Goal: Information Seeking & Learning: Find specific fact

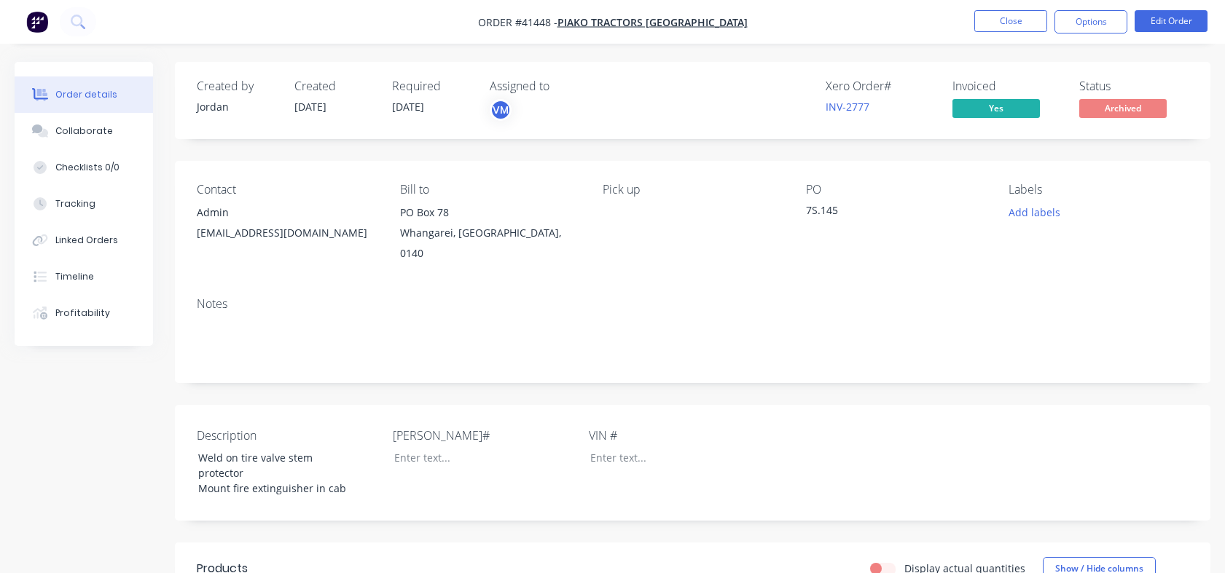
scroll to position [40, 0]
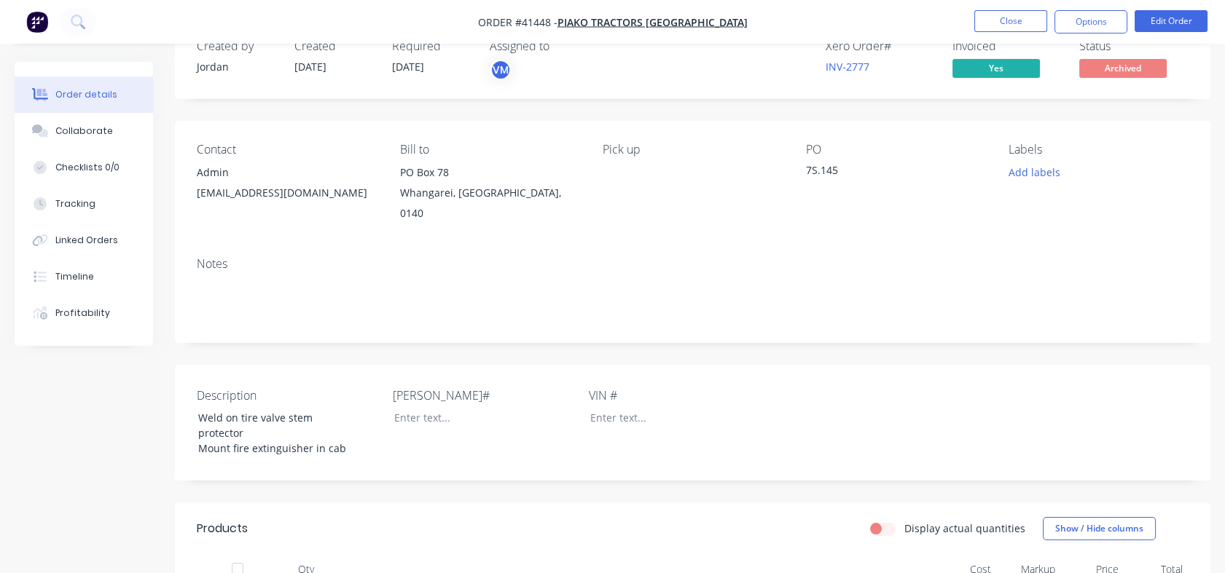
click at [271, 262] on div "Notes" at bounding box center [692, 294] width 1035 height 98
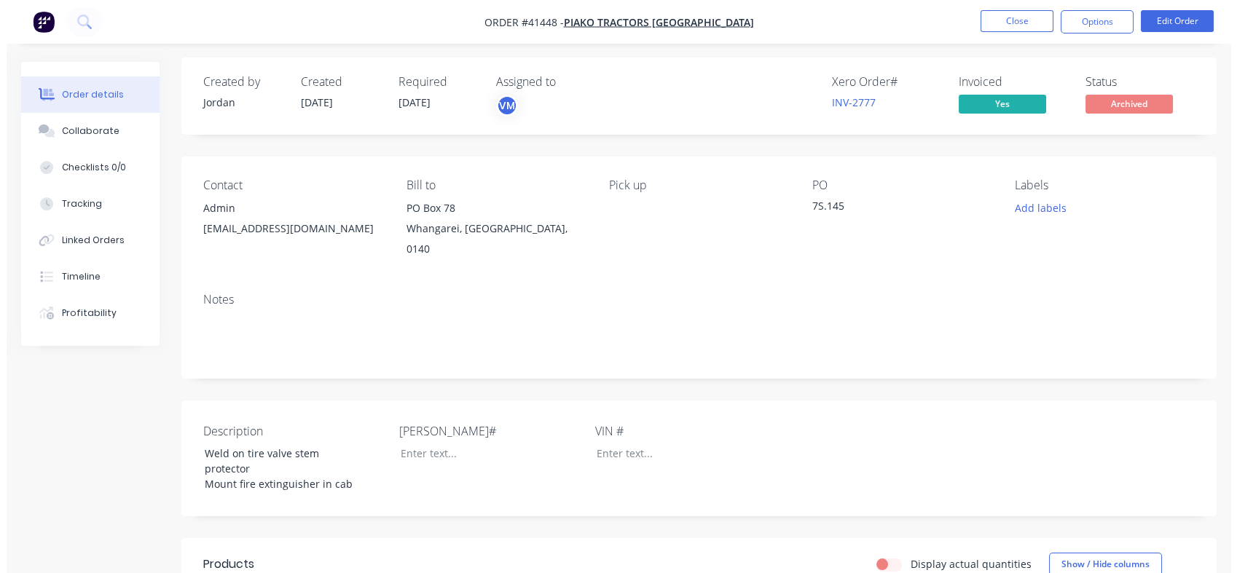
scroll to position [0, 0]
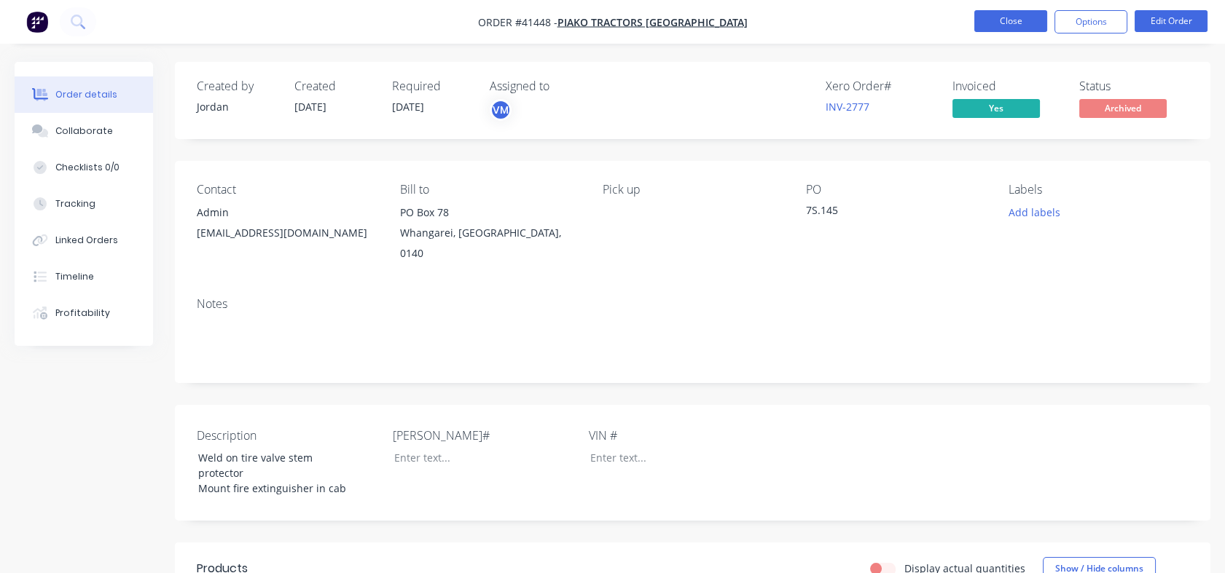
click at [1013, 18] on button "Close" at bounding box center [1010, 21] width 73 height 22
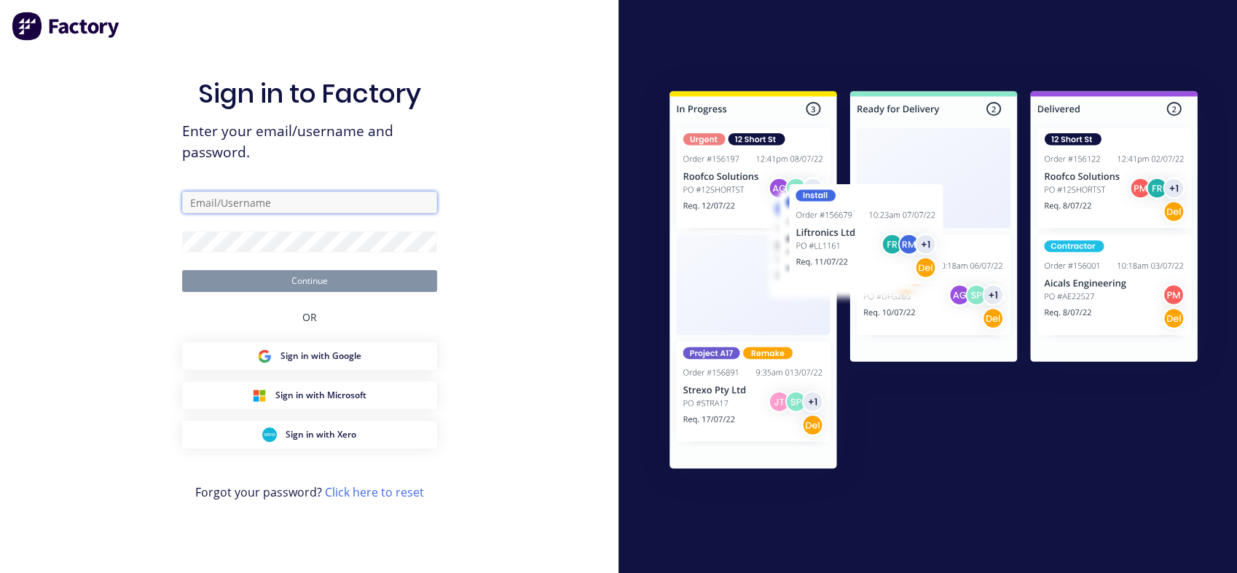
type input "[PERSON_NAME][EMAIL_ADDRESS][DOMAIN_NAME]"
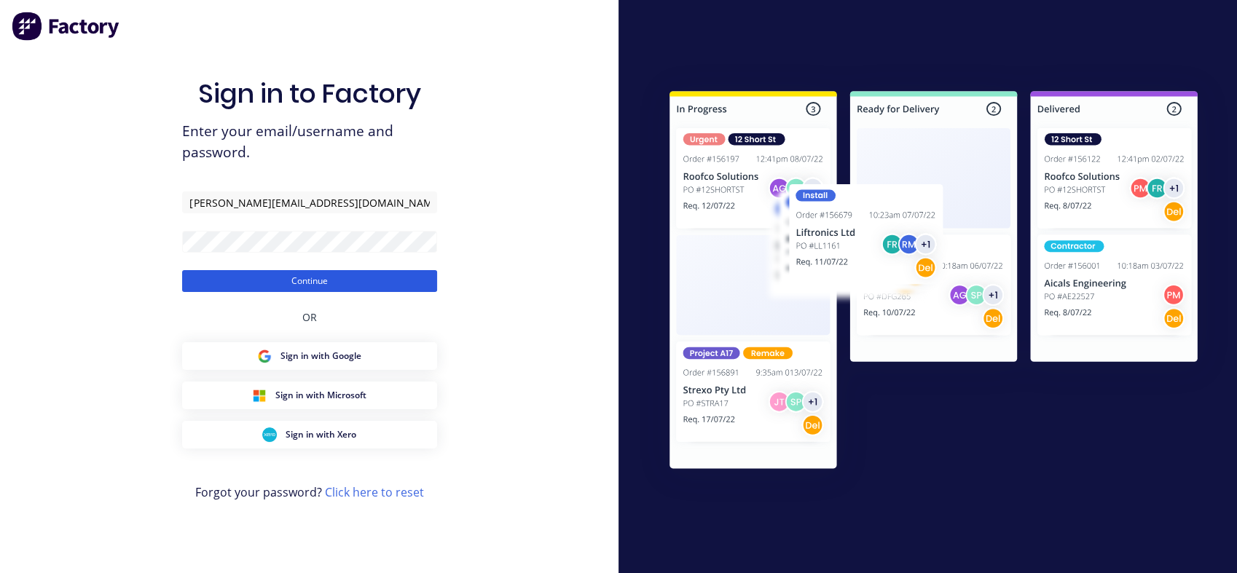
click at [275, 288] on button "Continue" at bounding box center [309, 281] width 255 height 22
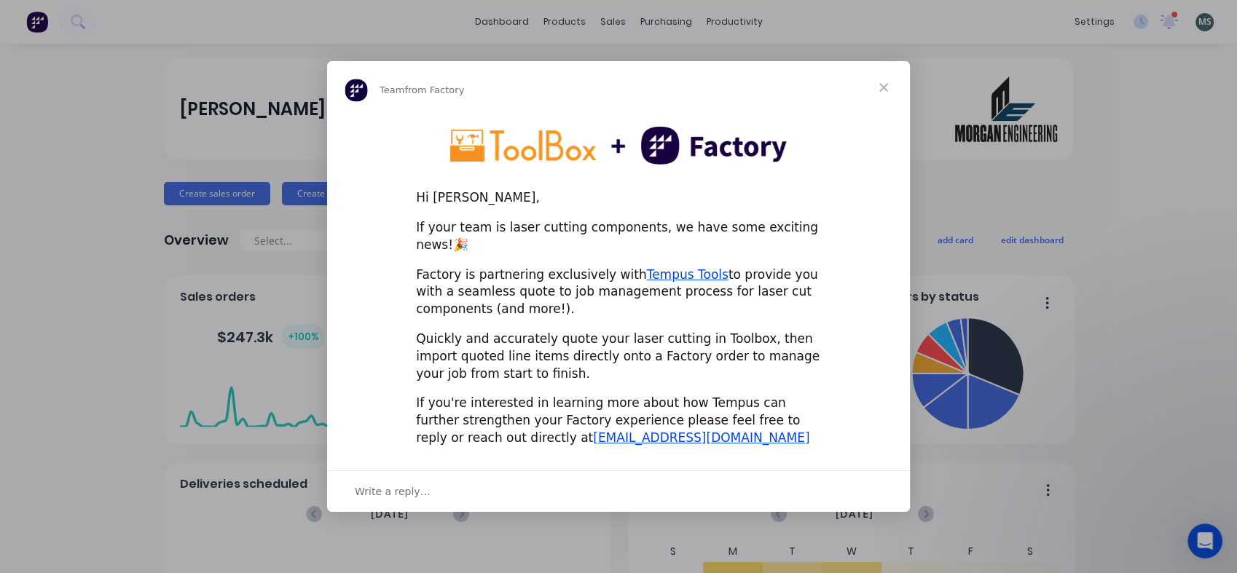
click at [882, 91] on span "Close" at bounding box center [883, 87] width 52 height 52
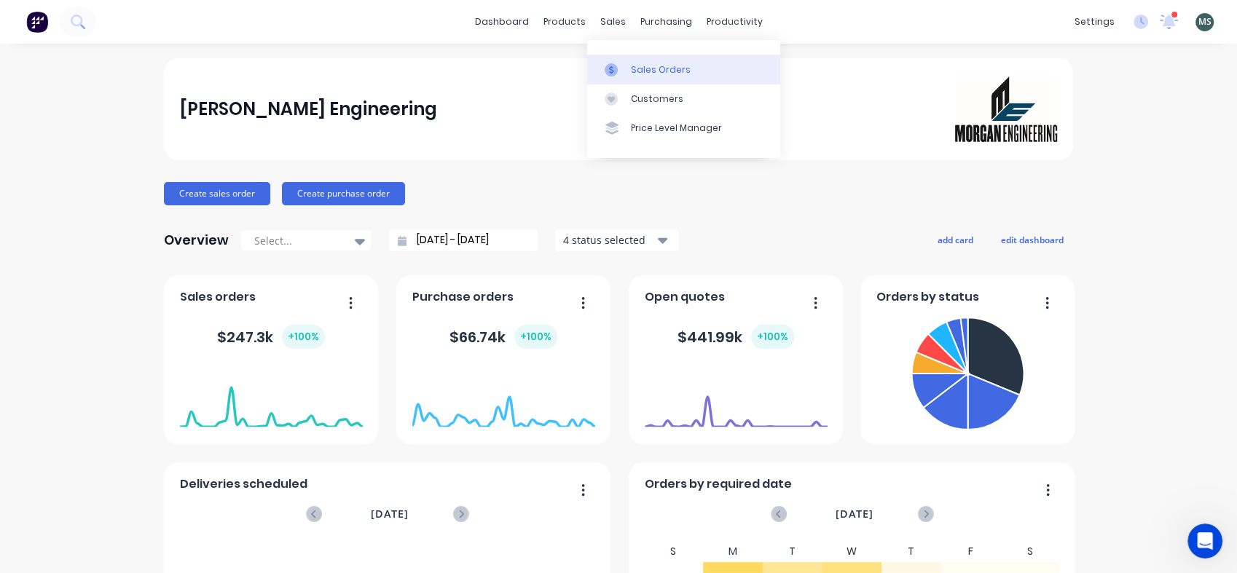
click at [647, 71] on div "Sales Orders" at bounding box center [661, 69] width 60 height 13
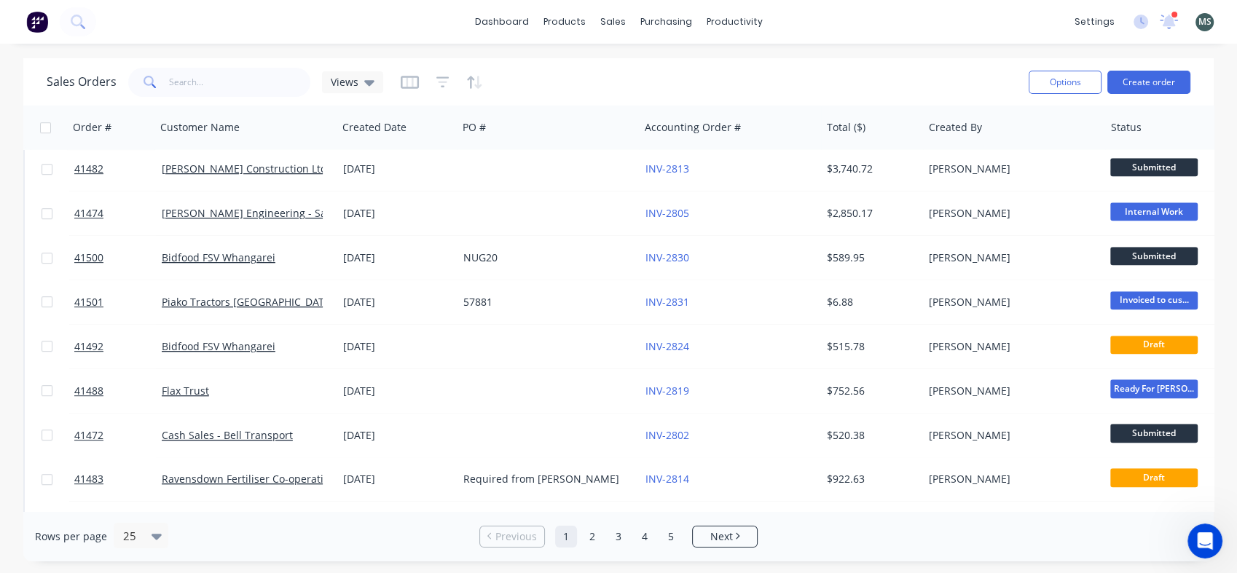
scroll to position [754, 0]
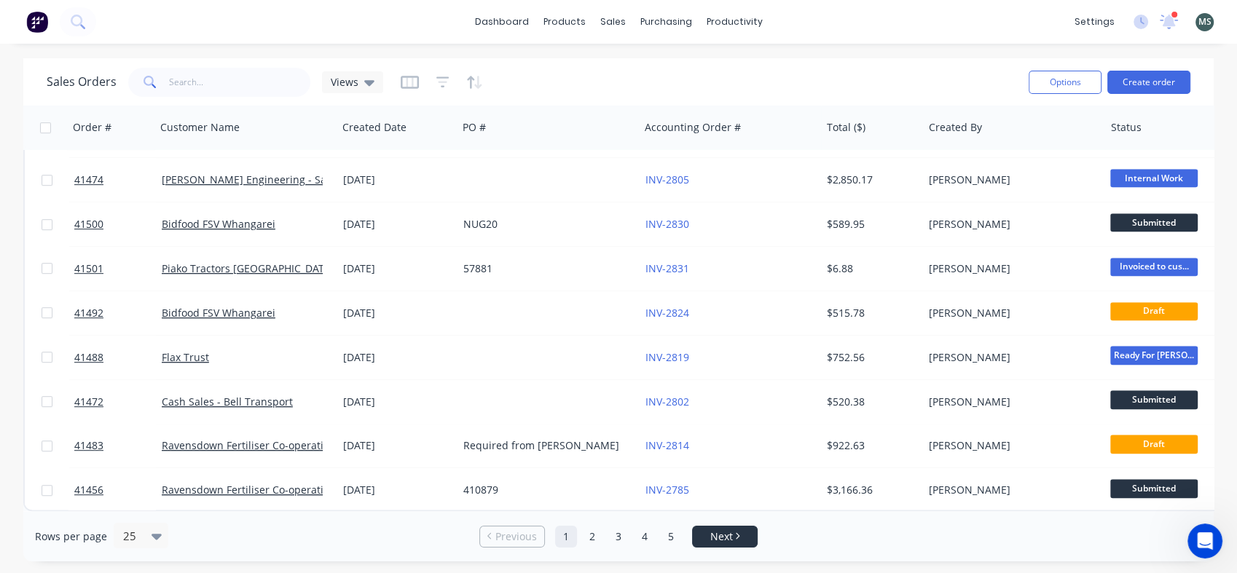
click at [730, 541] on span "Next" at bounding box center [721, 537] width 23 height 15
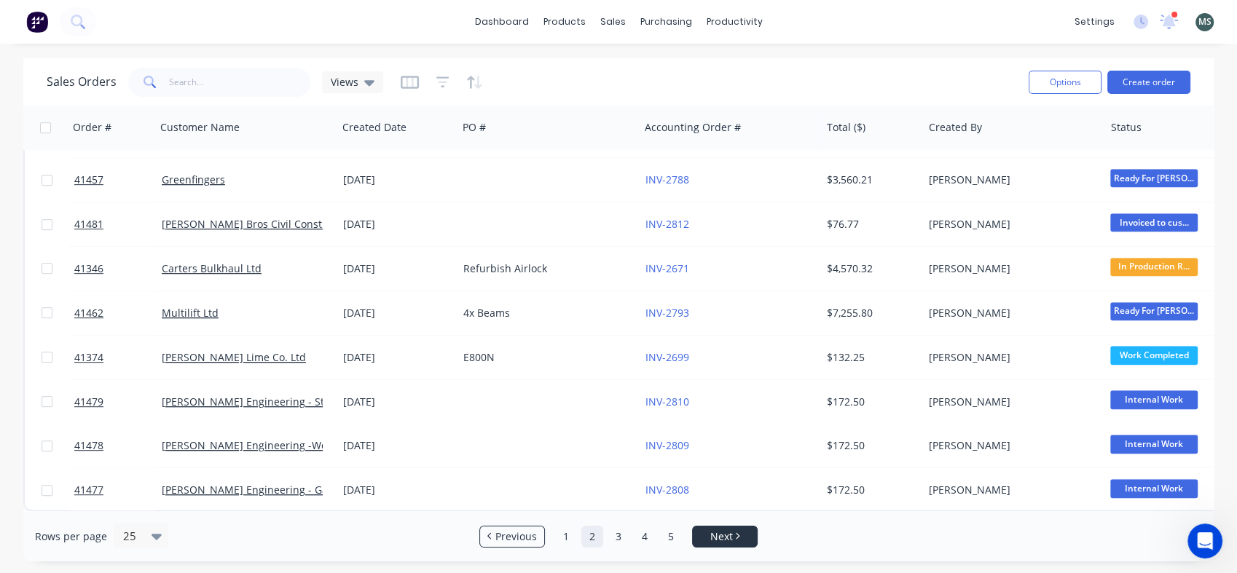
click at [720, 533] on span "Next" at bounding box center [721, 537] width 23 height 15
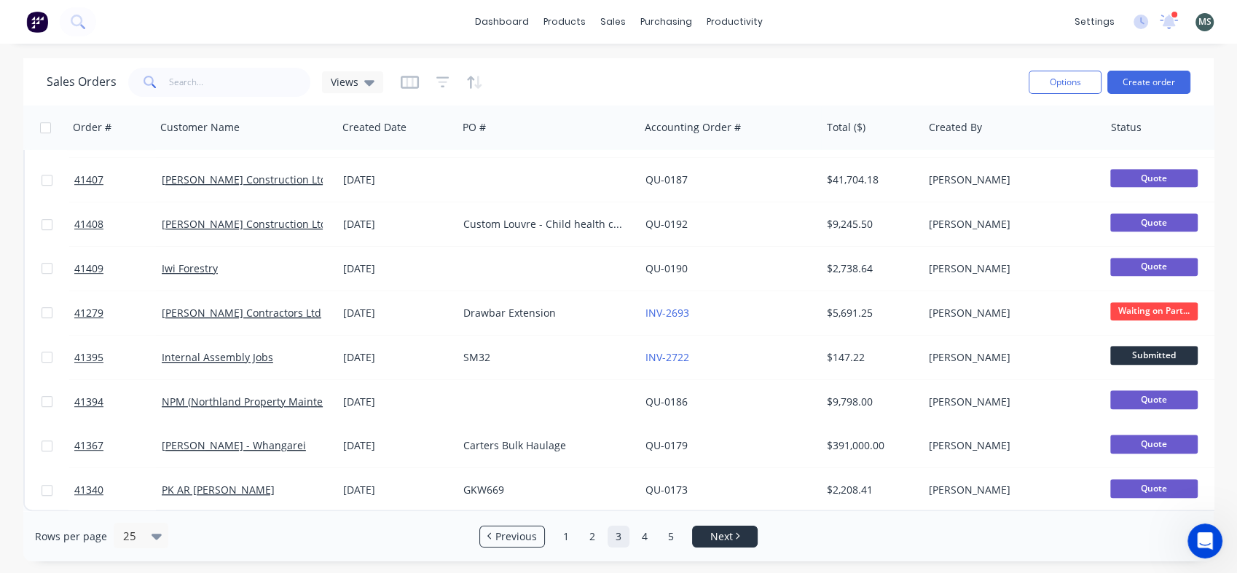
click at [722, 546] on li "Next" at bounding box center [725, 537] width 66 height 22
click at [721, 538] on span "Next" at bounding box center [721, 537] width 23 height 15
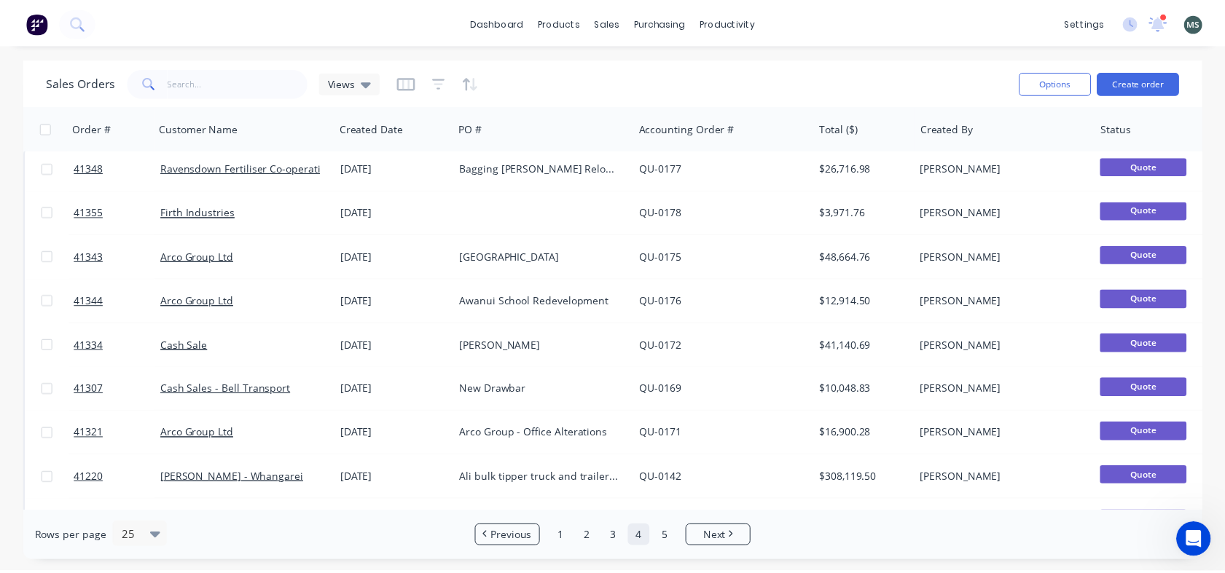
scroll to position [0, 0]
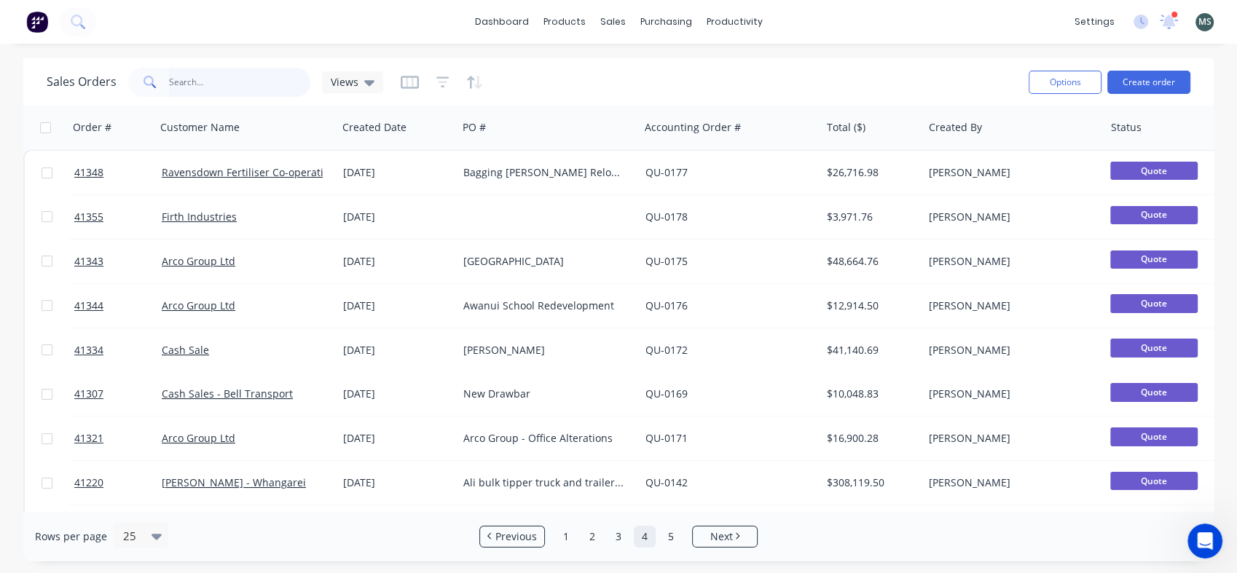
click at [184, 79] on input "text" at bounding box center [240, 82] width 142 height 29
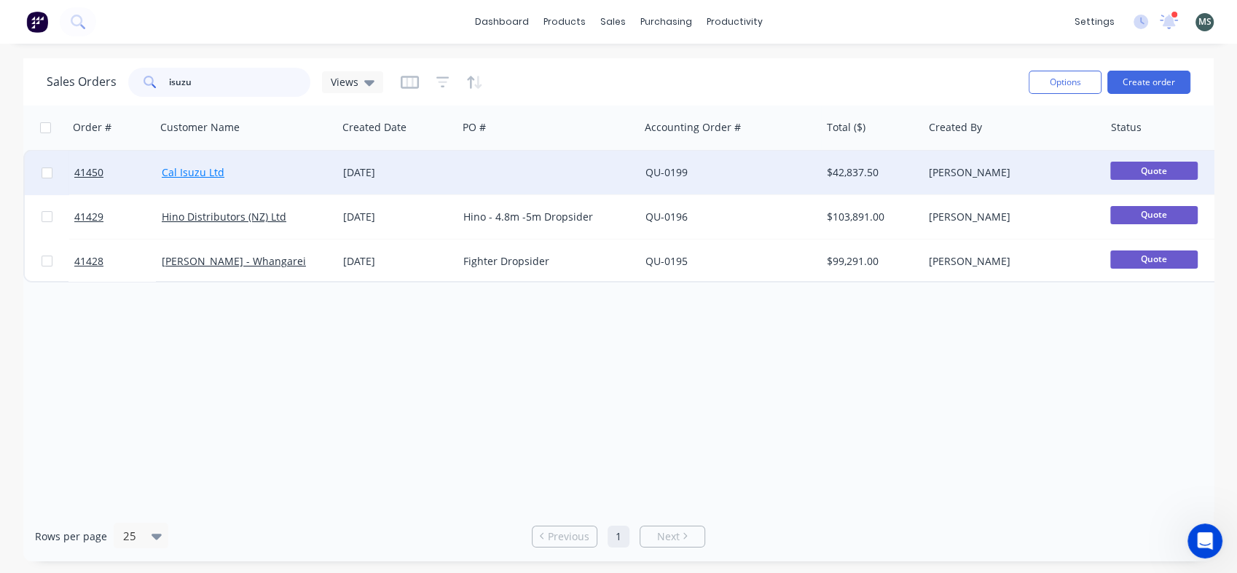
type input "isuzu"
click at [184, 173] on link "Cal Isuzu Ltd" at bounding box center [193, 172] width 63 height 14
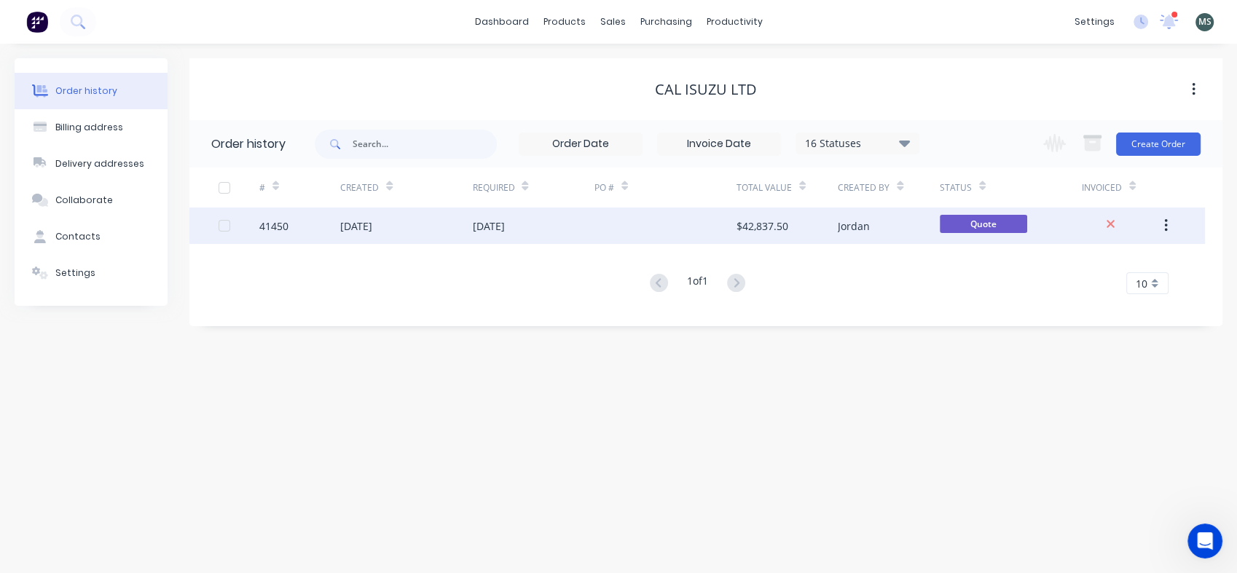
click at [761, 219] on div "$42,837.50" at bounding box center [762, 226] width 52 height 15
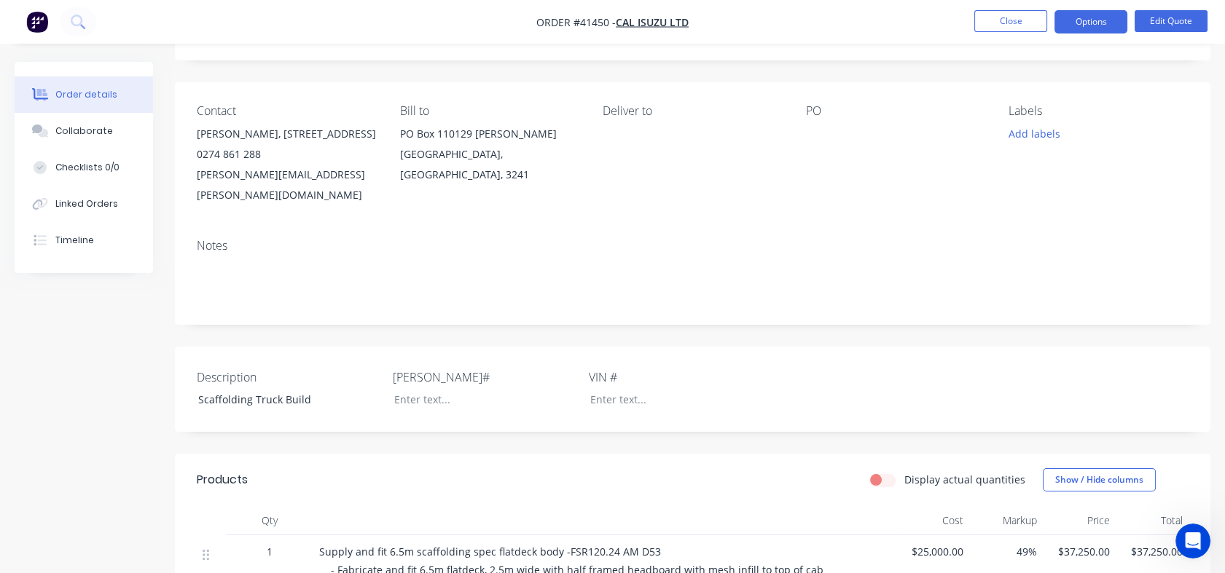
scroll to position [47, 0]
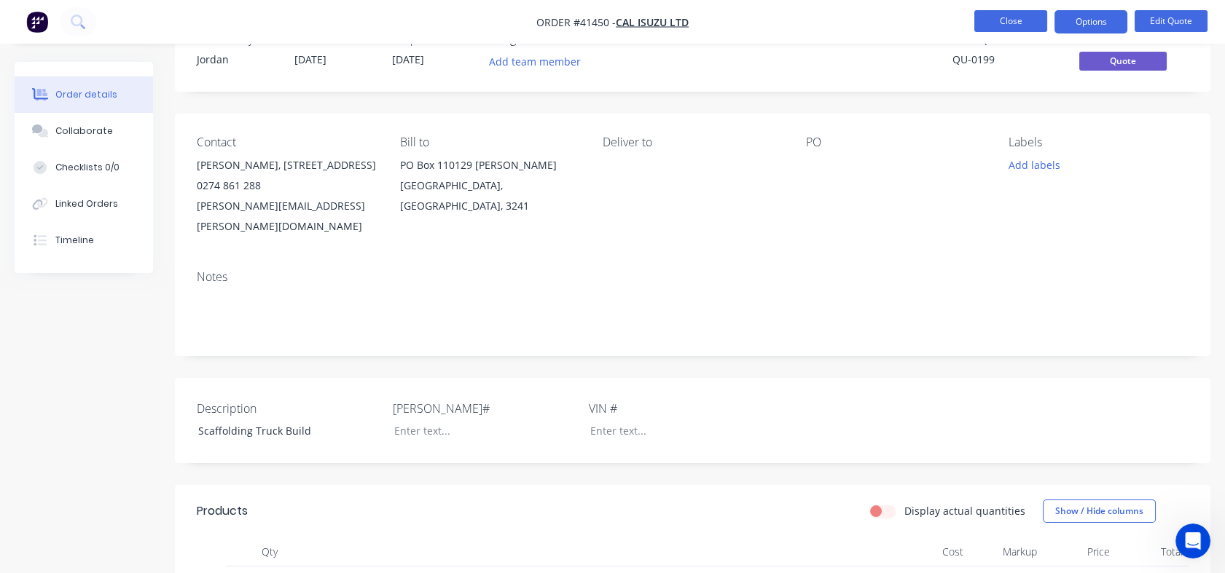
click at [1008, 28] on button "Close" at bounding box center [1010, 21] width 73 height 22
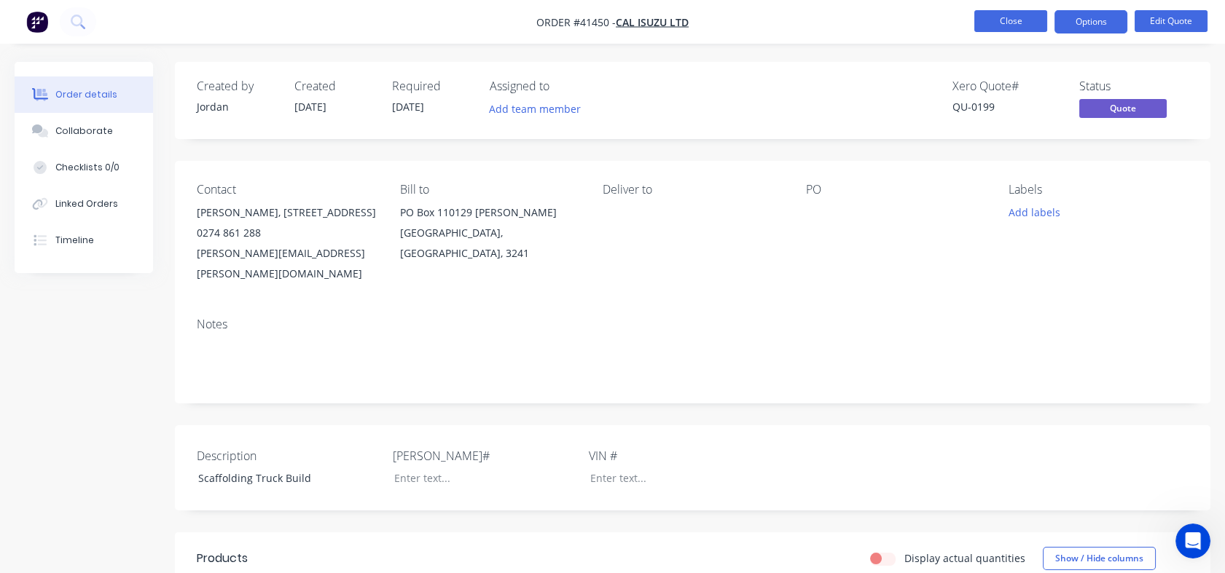
click at [1002, 21] on button "Close" at bounding box center [1010, 21] width 73 height 22
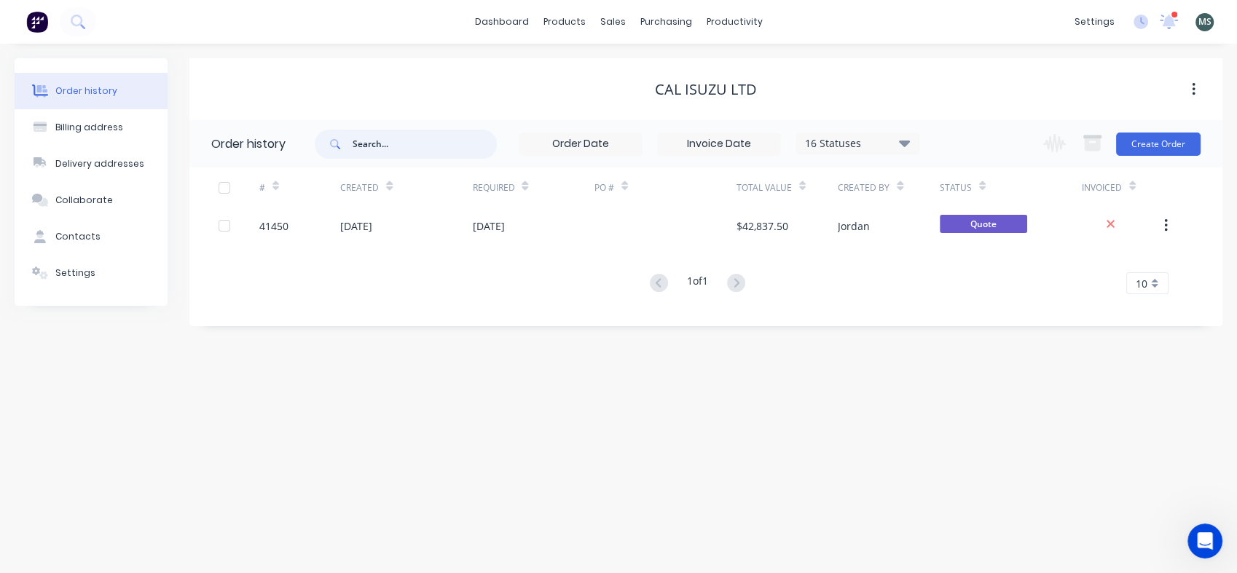
click at [393, 143] on input "text" at bounding box center [425, 144] width 144 height 29
type input "keith"
type input "Keith"
click at [362, 273] on div "Cal Isuzu Ltd Order history Keith 16 Statuses Invoice Status Invoiced Not Invoi…" at bounding box center [705, 182] width 1033 height 248
click at [612, 30] on div "sales" at bounding box center [613, 22] width 40 height 22
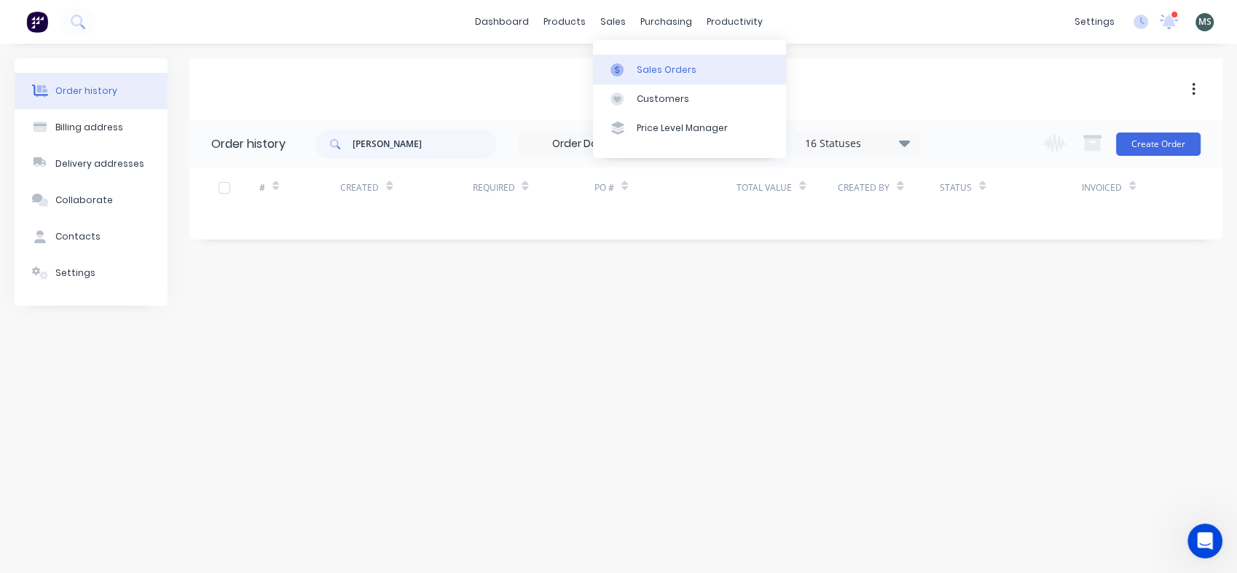
click at [653, 69] on div "Sales Orders" at bounding box center [667, 69] width 60 height 13
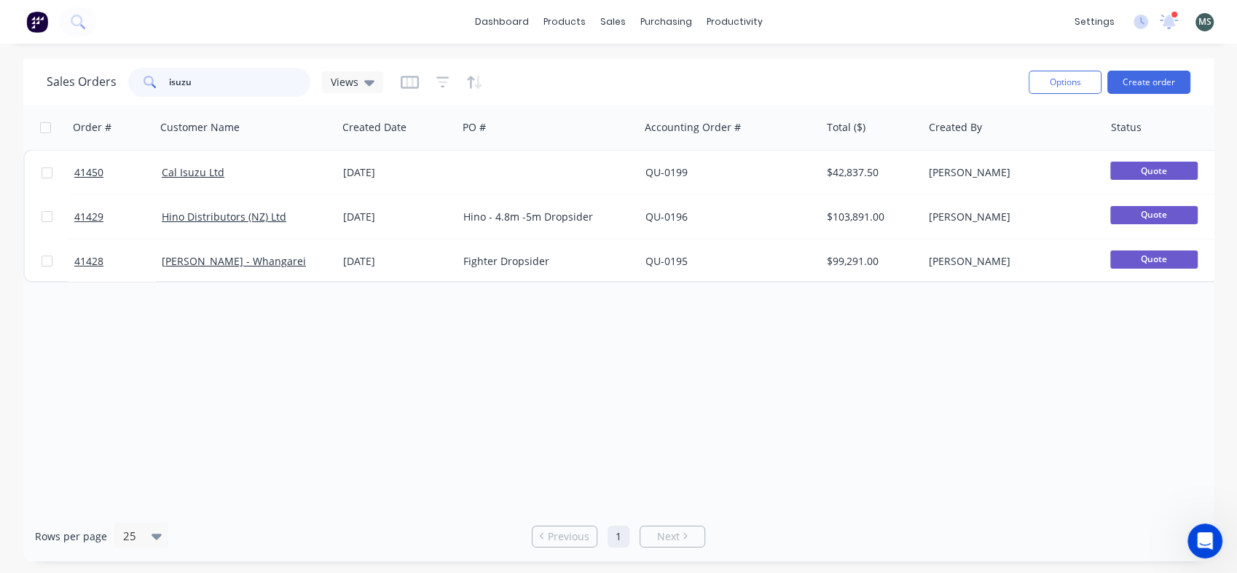
click at [213, 80] on input "isuzu" at bounding box center [240, 82] width 142 height 29
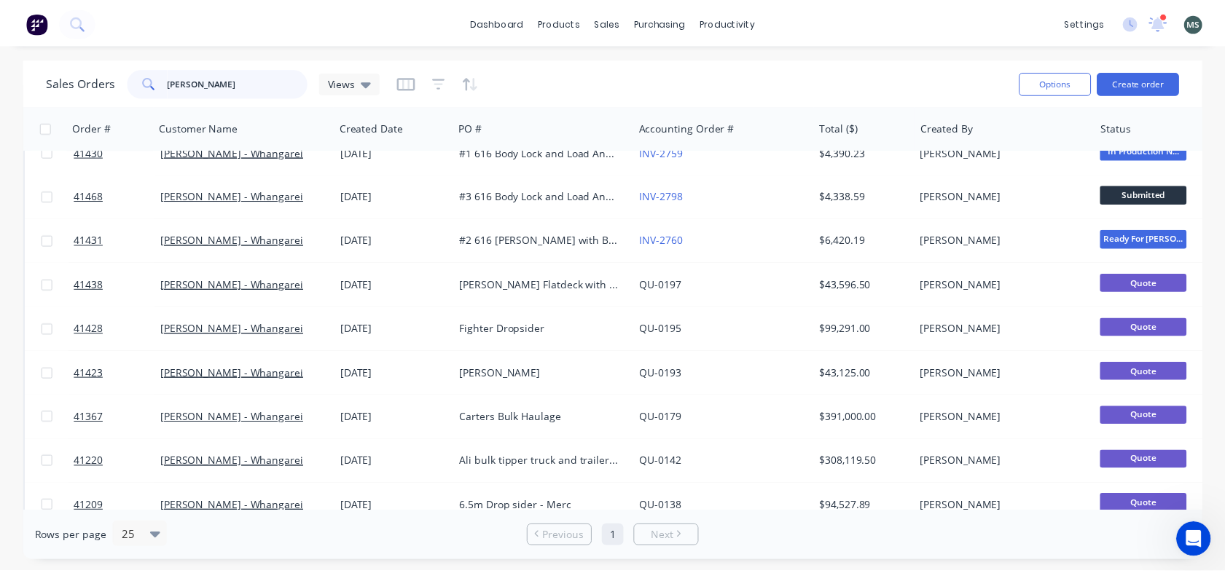
scroll to position [269, 0]
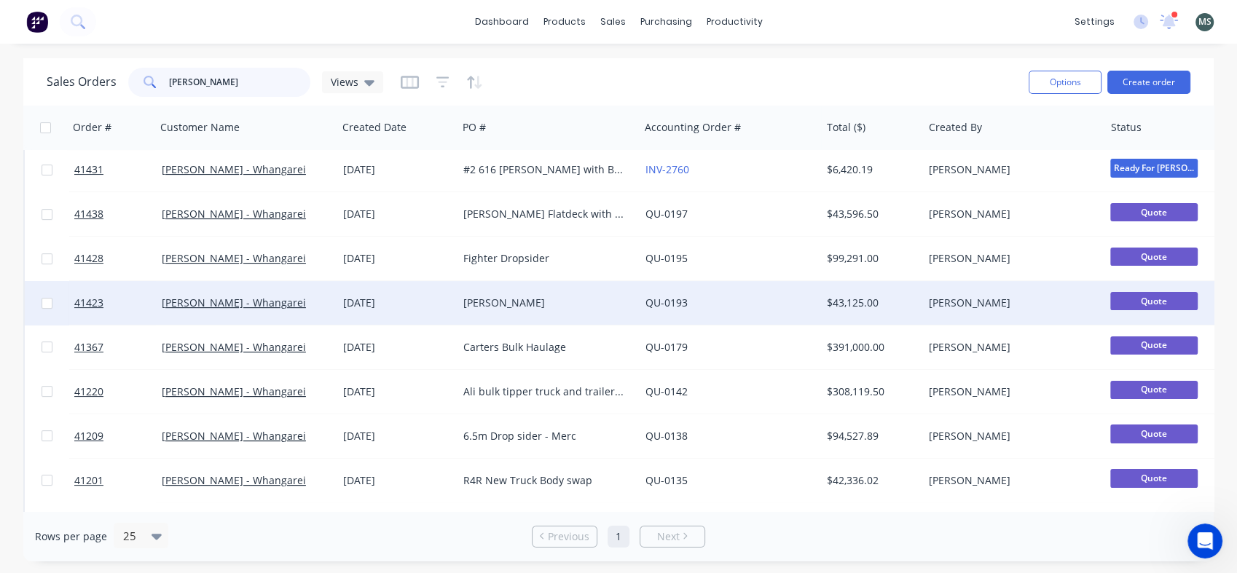
type input "keith"
click at [484, 303] on div "Scott Fountain" at bounding box center [544, 303] width 162 height 15
